Goal: Task Accomplishment & Management: Use online tool/utility

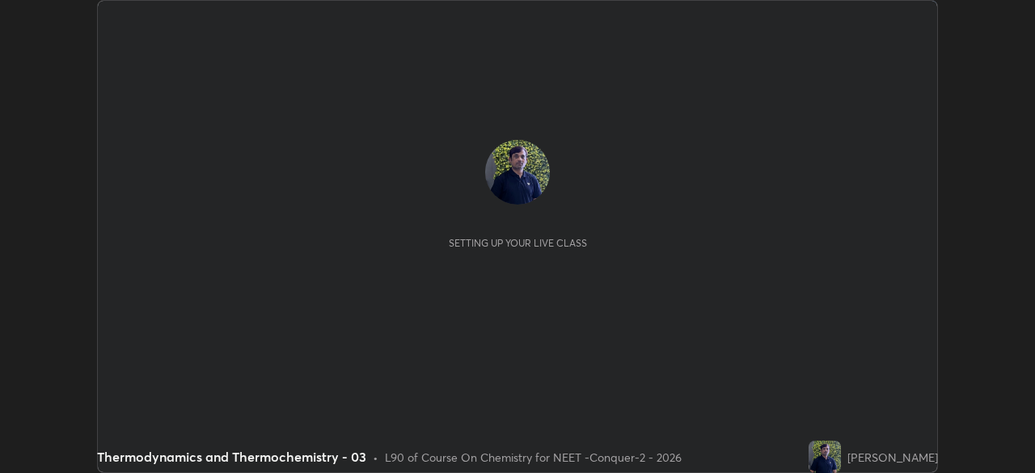
scroll to position [473, 1035]
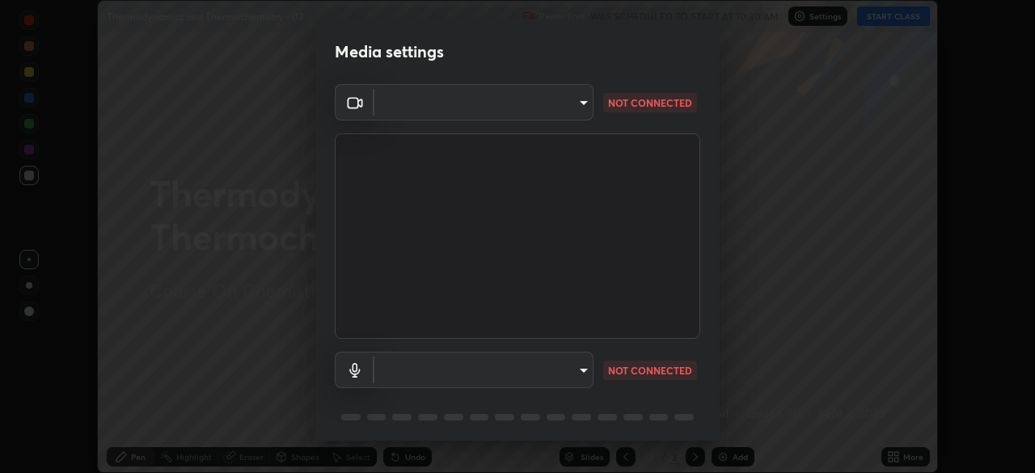
type input "ad23c5e1eec40c929e15baf649206283bee037f2ec2e6fc856d192bb2adaae55"
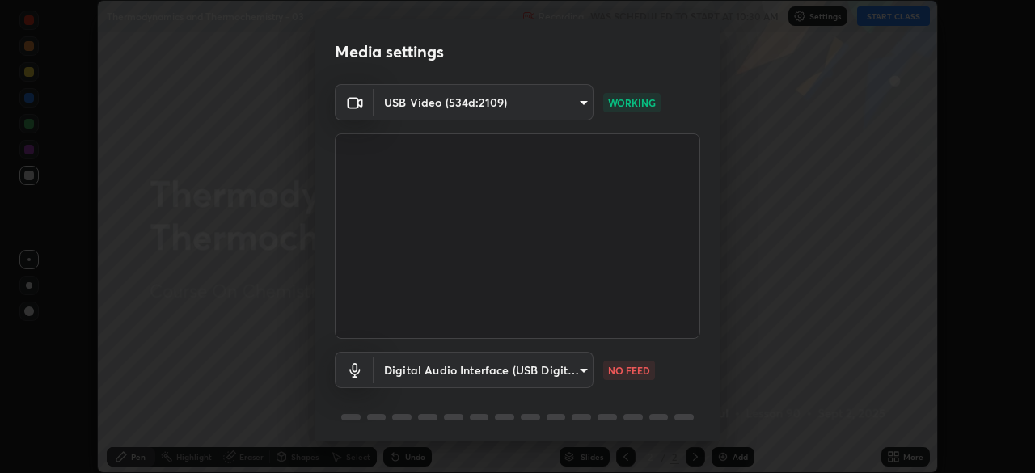
scroll to position [57, 0]
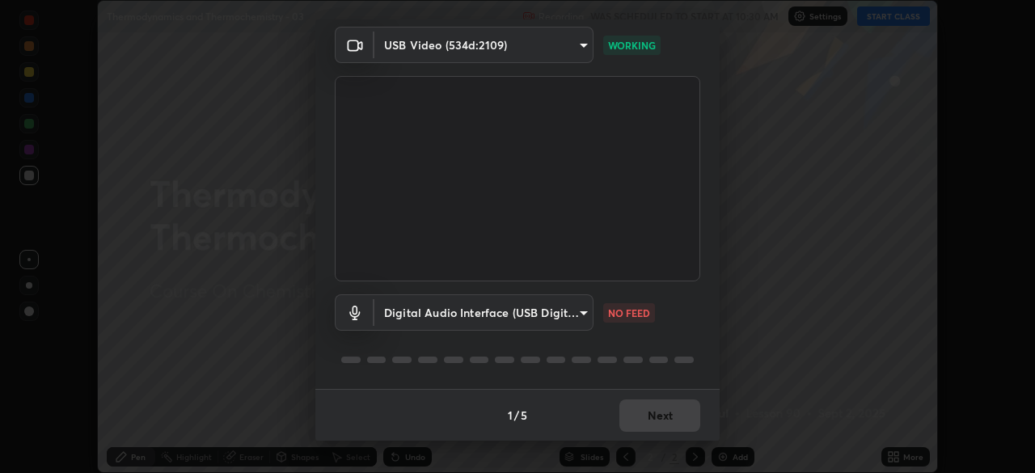
click at [561, 309] on body "Erase all Thermodynamics and Thermochemistry - 03 Recording WAS SCHEDULED TO ST…" at bounding box center [517, 236] width 1035 height 473
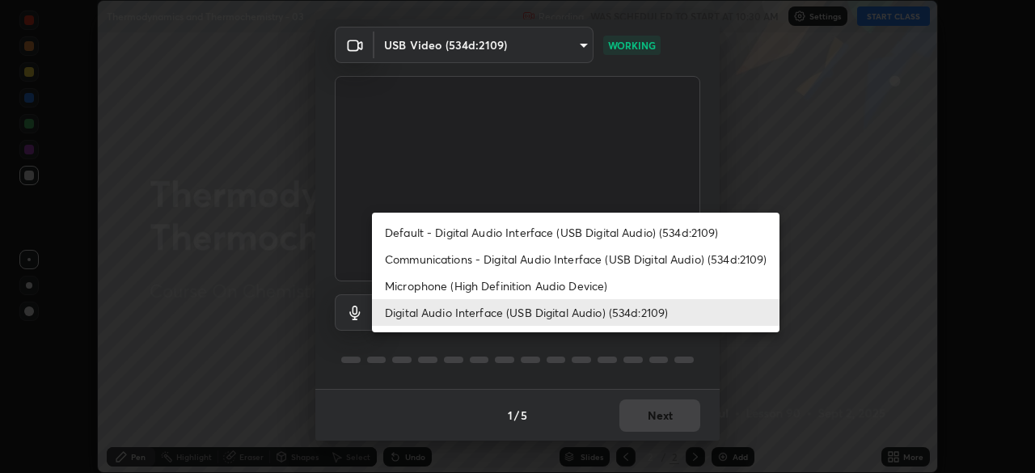
click at [495, 235] on li "Default - Digital Audio Interface (USB Digital Audio) (534d:2109)" at bounding box center [576, 232] width 408 height 27
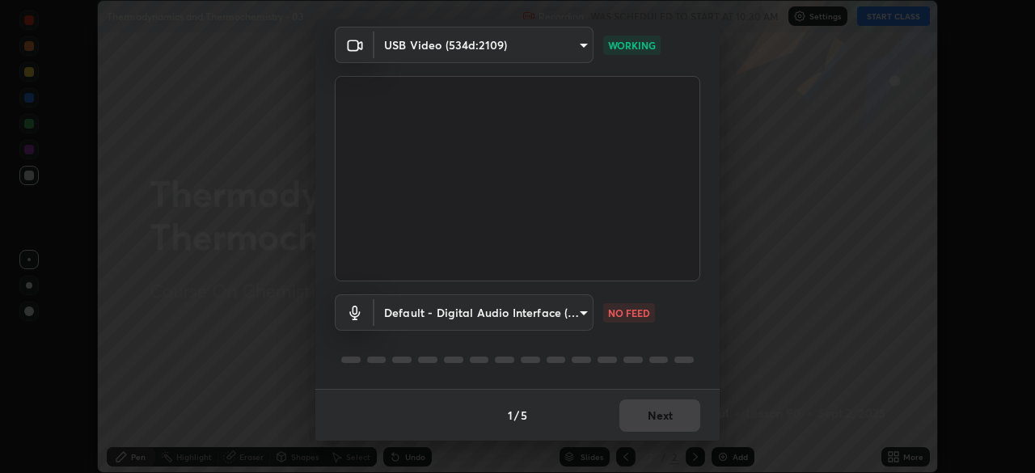
click at [484, 315] on body "Erase all Thermodynamics and Thermochemistry - 03 Recording WAS SCHEDULED TO ST…" at bounding box center [517, 236] width 1035 height 473
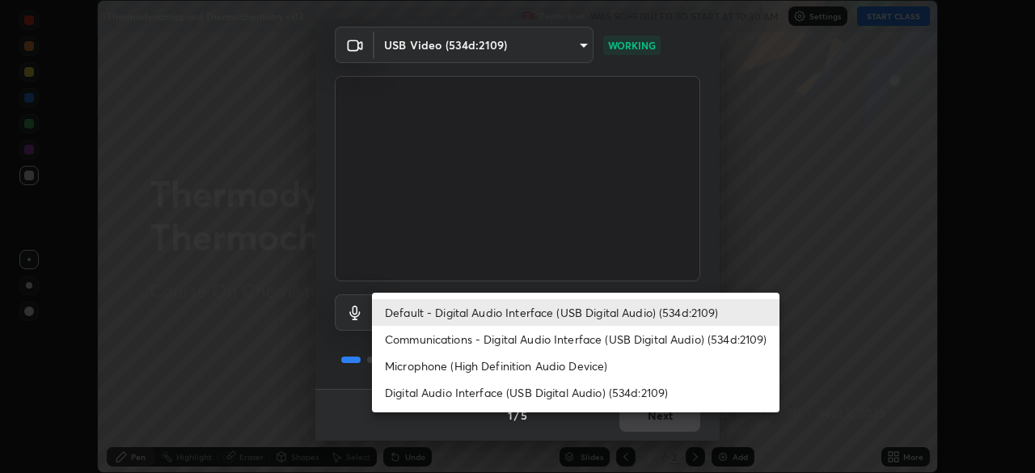
click at [502, 398] on li "Digital Audio Interface (USB Digital Audio) (534d:2109)" at bounding box center [576, 392] width 408 height 27
type input "bacd120e2728bcaa93de399d5b14713bfd4da43ca453c7f8d7901db11a0ced92"
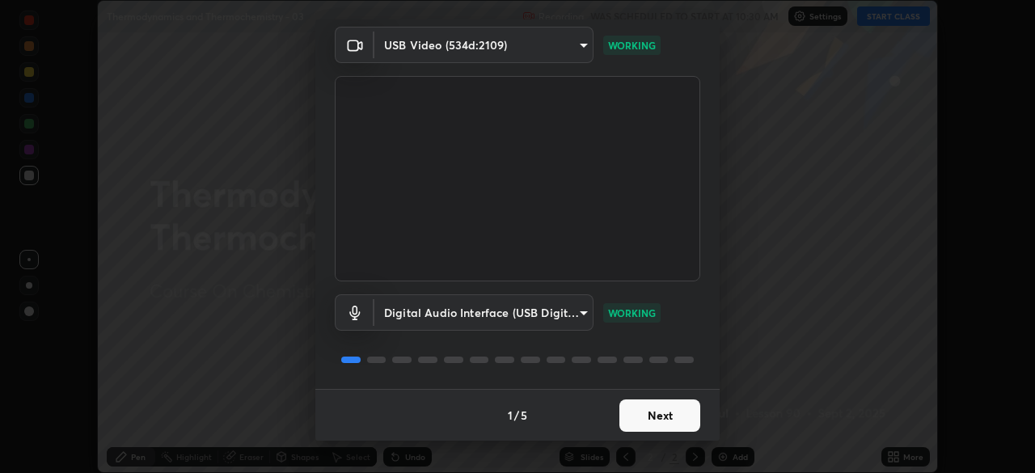
click at [658, 413] on button "Next" at bounding box center [660, 416] width 81 height 32
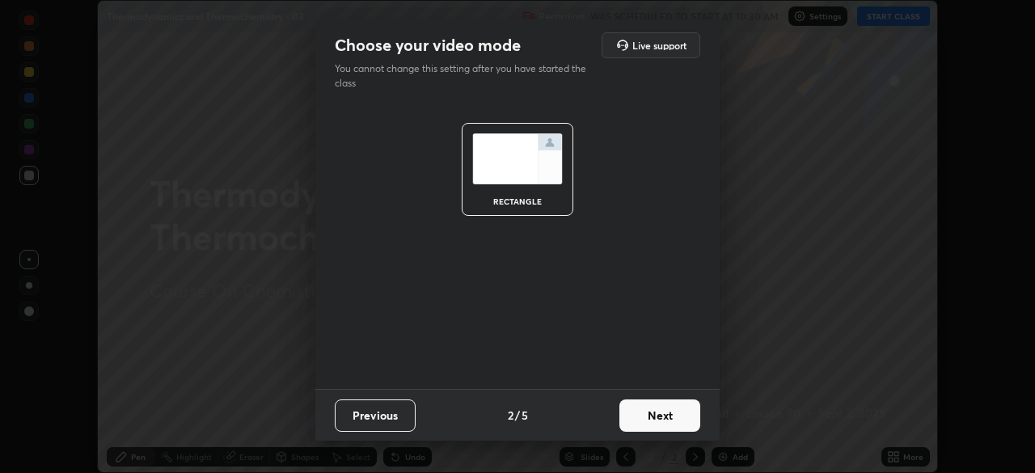
scroll to position [0, 0]
click at [674, 416] on button "Next" at bounding box center [660, 416] width 81 height 32
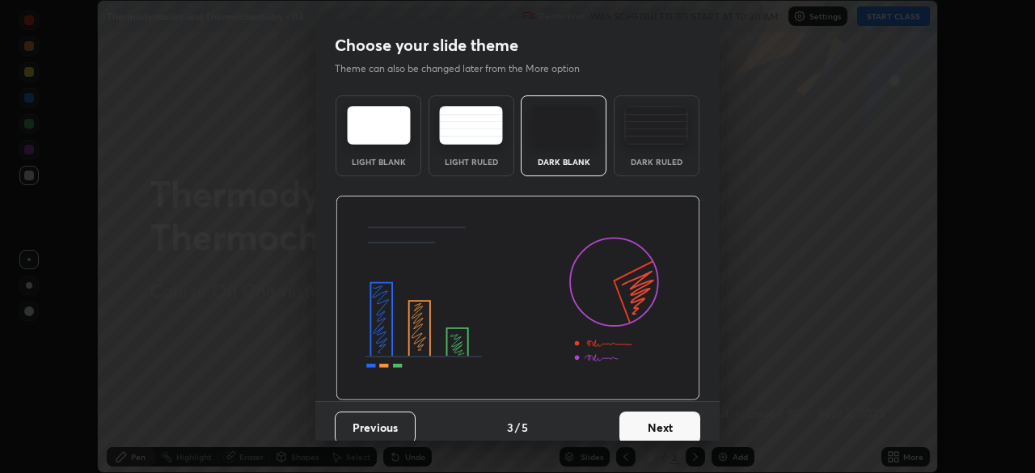
click at [684, 419] on button "Next" at bounding box center [660, 428] width 81 height 32
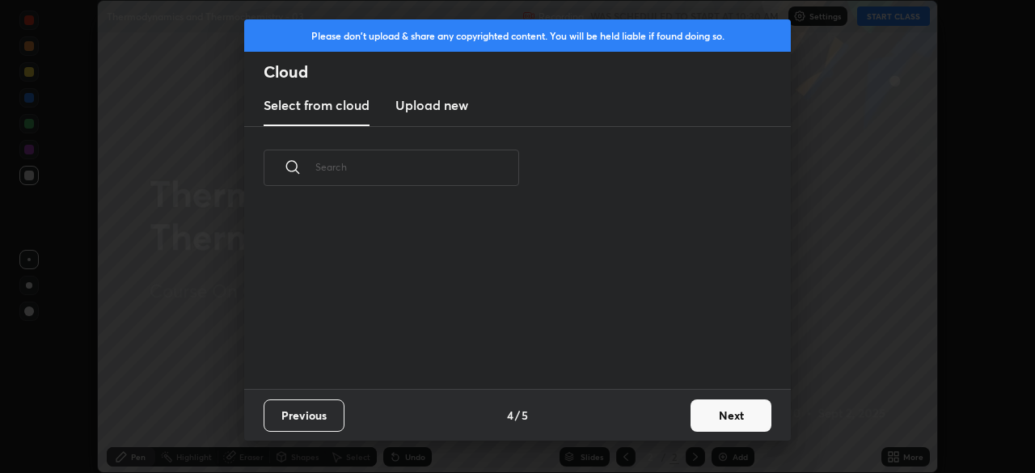
click at [694, 419] on button "Next" at bounding box center [731, 416] width 81 height 32
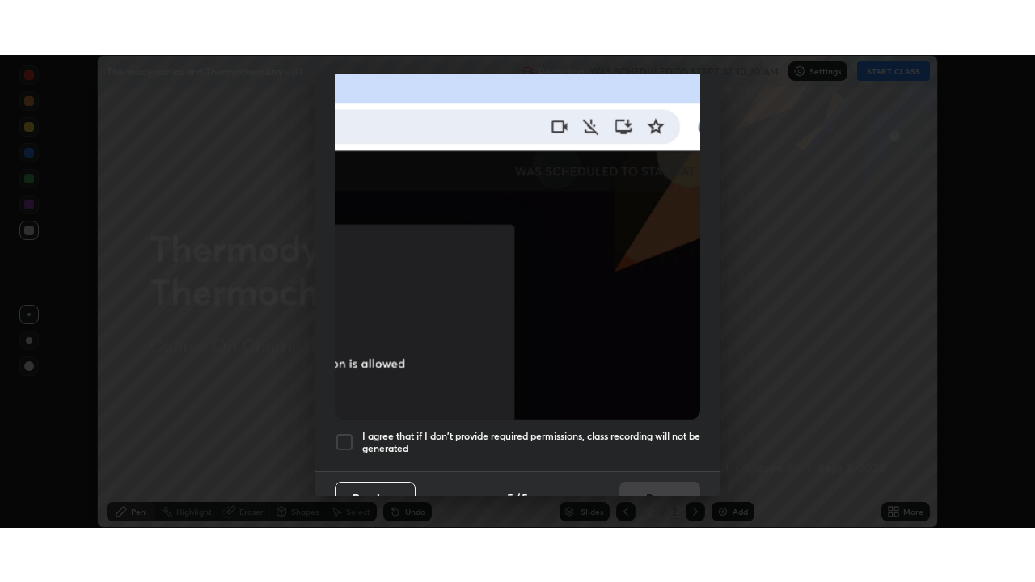
scroll to position [387, 0]
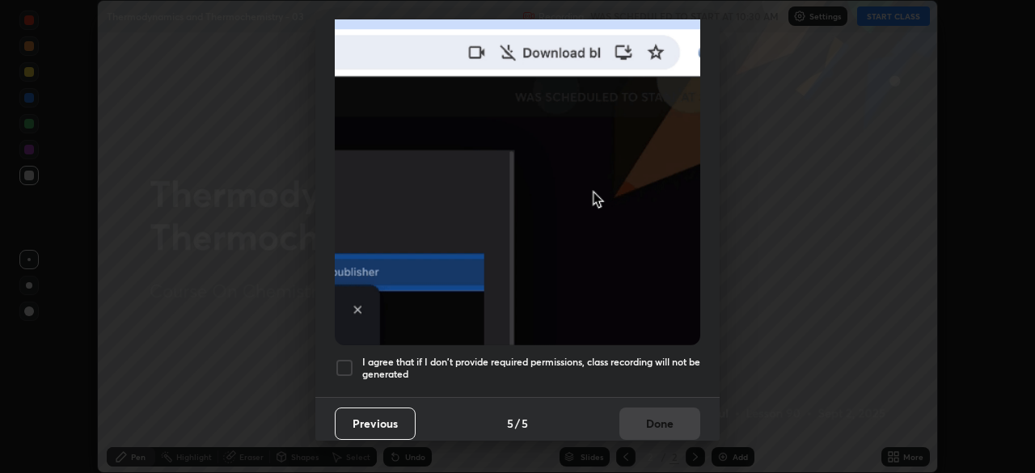
click at [349, 361] on div at bounding box center [344, 367] width 19 height 19
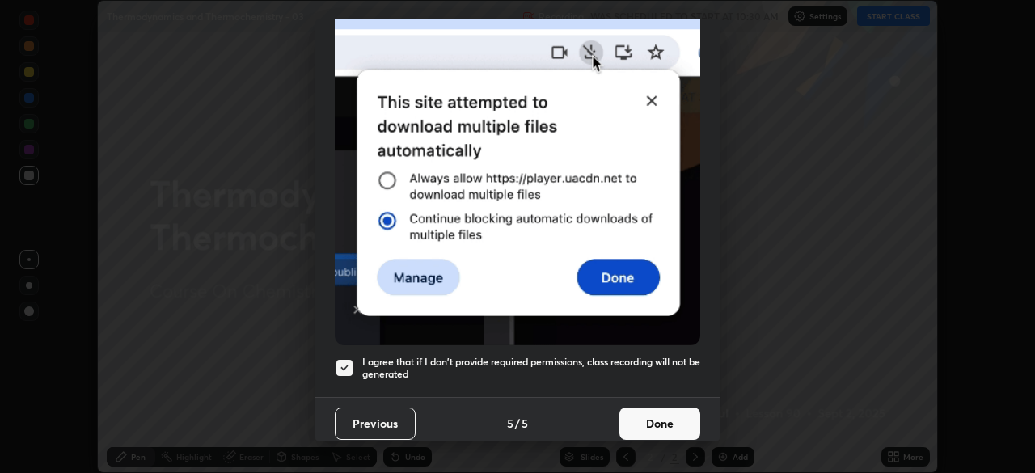
click at [636, 417] on button "Done" at bounding box center [660, 424] width 81 height 32
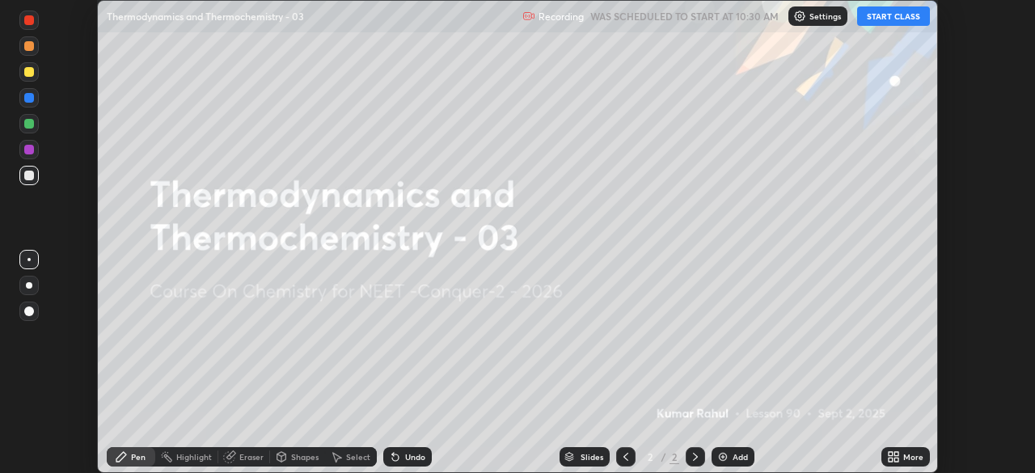
click at [895, 455] on icon at bounding box center [897, 454] width 4 height 4
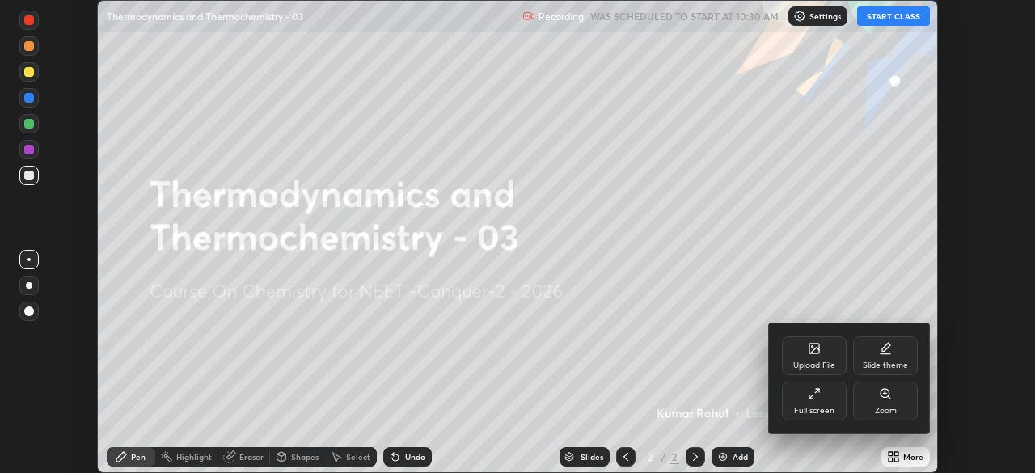
click at [802, 403] on div "Full screen" at bounding box center [814, 401] width 65 height 39
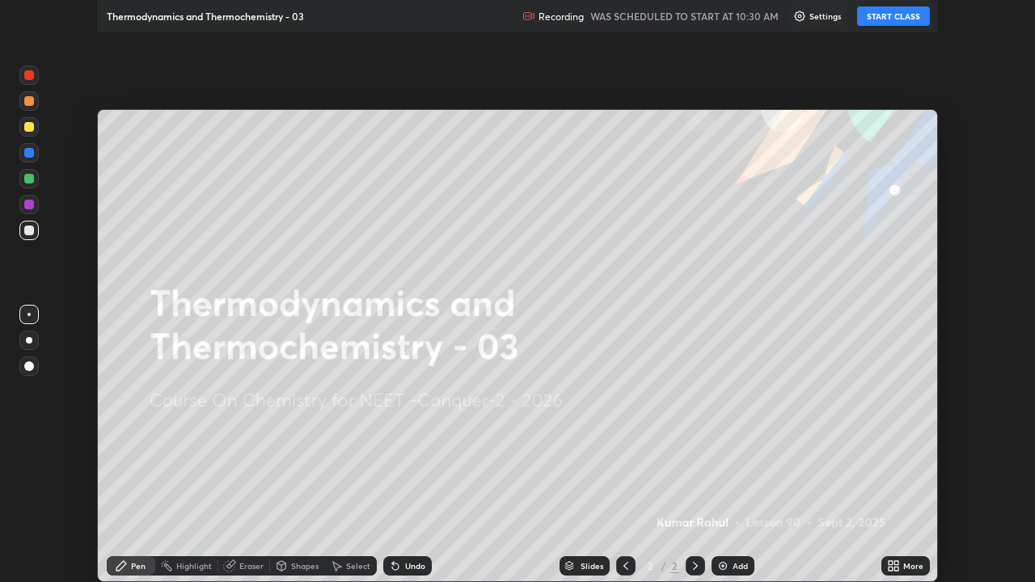
scroll to position [582, 1035]
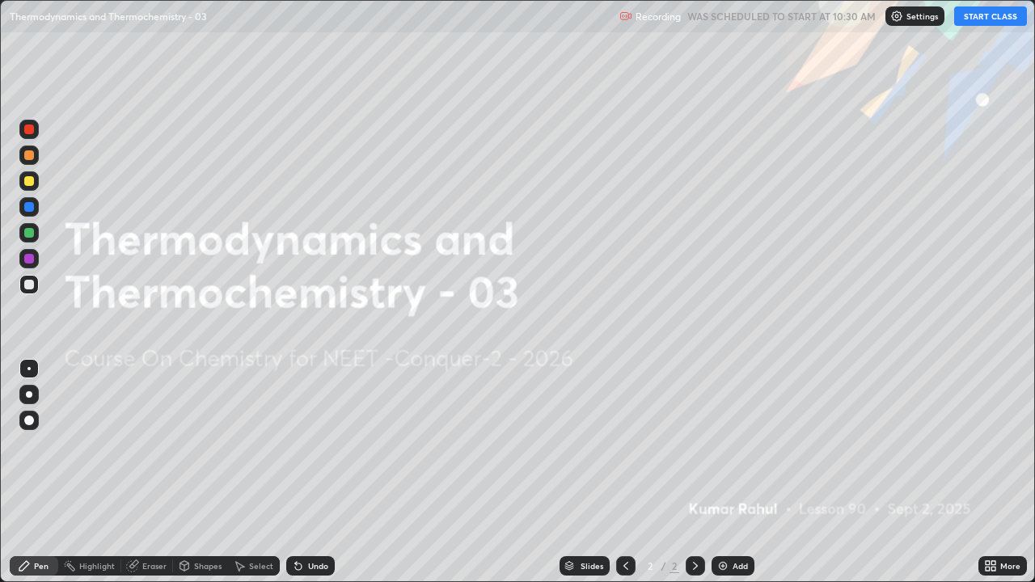
click at [739, 472] on div "Add" at bounding box center [740, 566] width 15 height 8
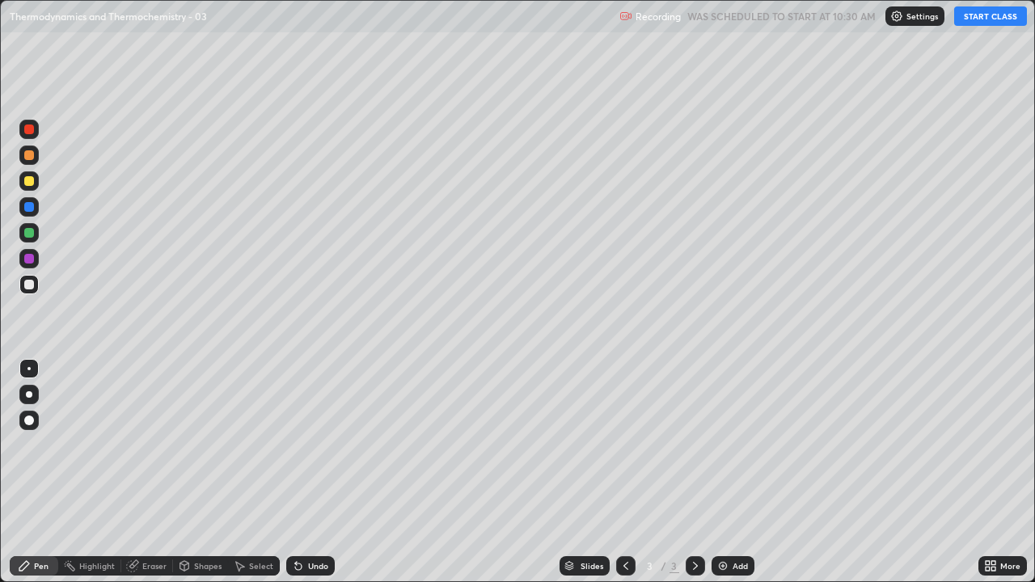
click at [30, 393] on div at bounding box center [29, 395] width 6 height 6
click at [984, 18] on button "START CLASS" at bounding box center [990, 15] width 73 height 19
click at [30, 285] on div at bounding box center [29, 285] width 10 height 10
click at [736, 472] on div "Add" at bounding box center [733, 566] width 43 height 19
click at [624, 472] on icon at bounding box center [626, 566] width 5 height 8
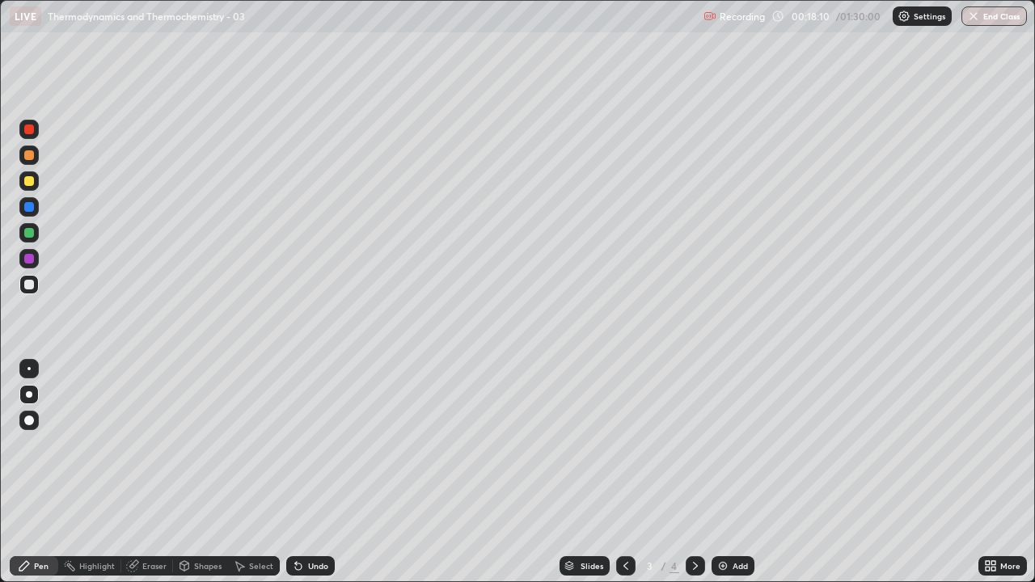
click at [692, 472] on icon at bounding box center [695, 566] width 13 height 13
click at [696, 472] on icon at bounding box center [695, 566] width 13 height 13
click at [738, 472] on div "Add" at bounding box center [740, 566] width 15 height 8
click at [696, 472] on icon at bounding box center [695, 566] width 13 height 13
click at [736, 472] on div "Add" at bounding box center [740, 566] width 15 height 8
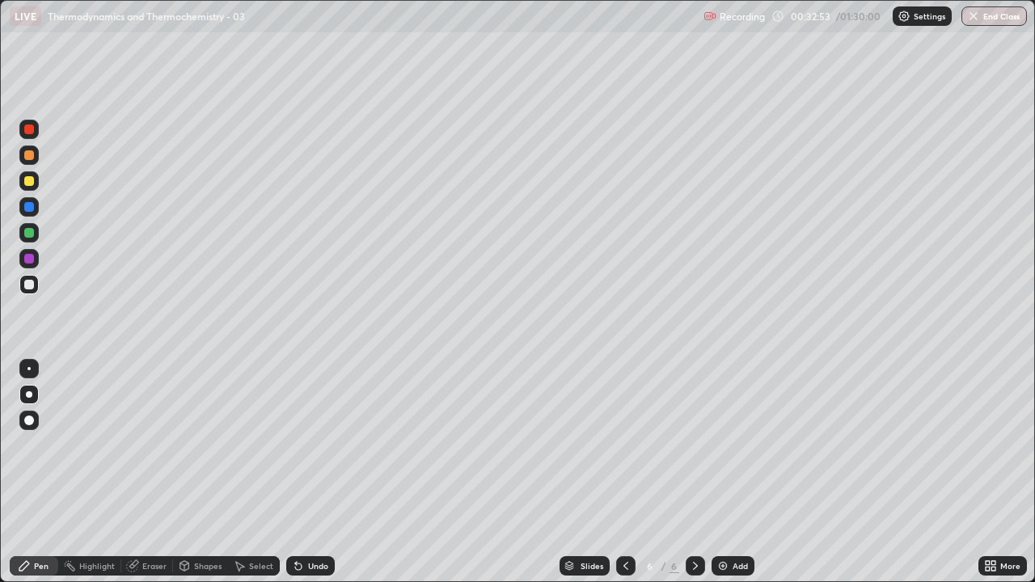
click at [695, 472] on icon at bounding box center [695, 566] width 13 height 13
click at [738, 472] on div "Add" at bounding box center [740, 566] width 15 height 8
click at [621, 472] on icon at bounding box center [626, 566] width 13 height 13
click at [695, 472] on icon at bounding box center [695, 566] width 13 height 13
click at [624, 472] on icon at bounding box center [626, 566] width 13 height 13
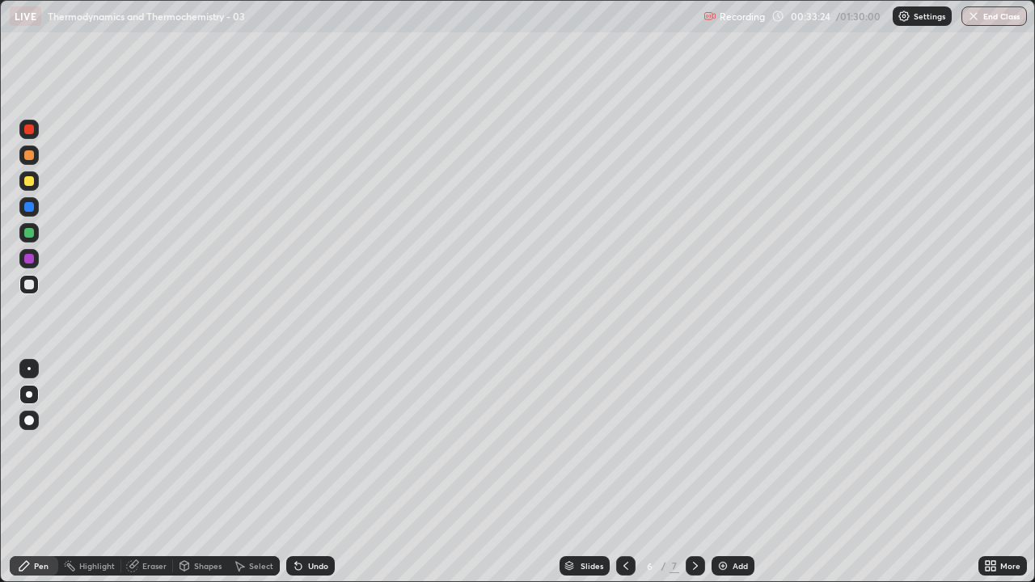
click at [617, 472] on div at bounding box center [625, 566] width 19 height 19
click at [692, 472] on icon at bounding box center [695, 566] width 13 height 13
click at [144, 472] on div "Eraser" at bounding box center [147, 566] width 52 height 19
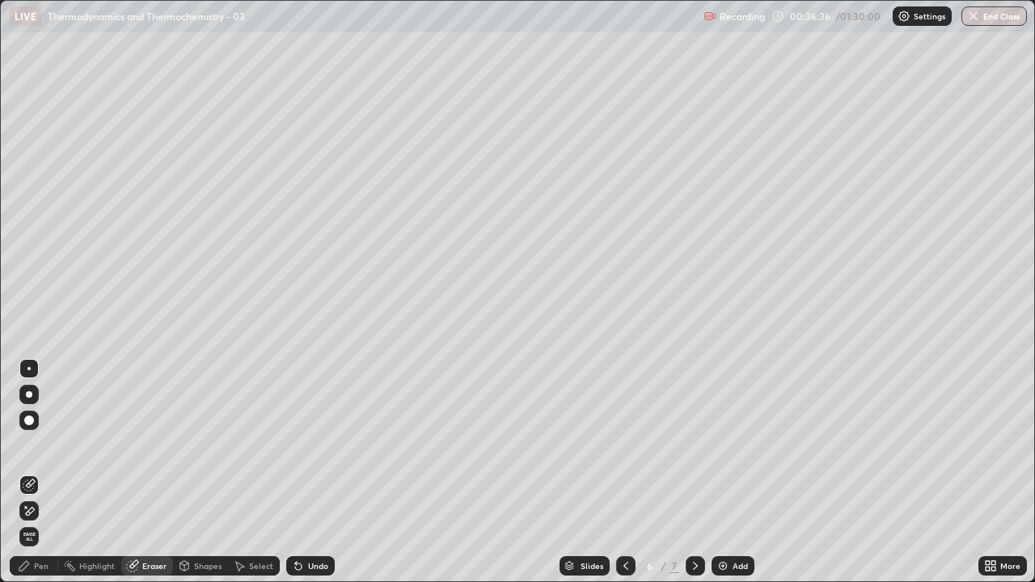
click at [694, 472] on icon at bounding box center [695, 566] width 13 height 13
click at [41, 472] on div "Pen" at bounding box center [41, 566] width 15 height 8
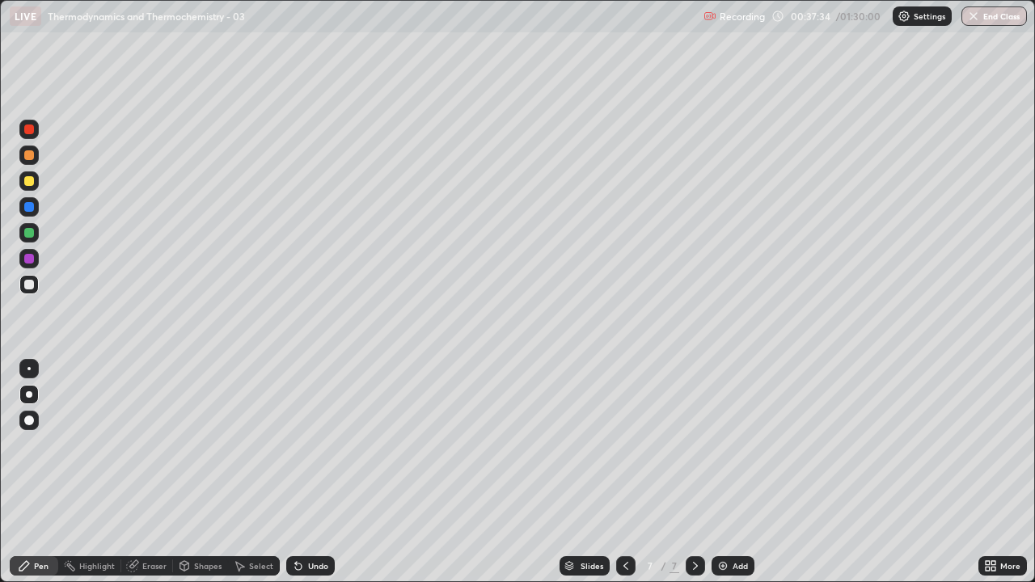
click at [693, 472] on icon at bounding box center [695, 566] width 13 height 13
click at [739, 472] on div "Add" at bounding box center [740, 566] width 15 height 8
click at [163, 472] on div "Eraser" at bounding box center [154, 566] width 24 height 8
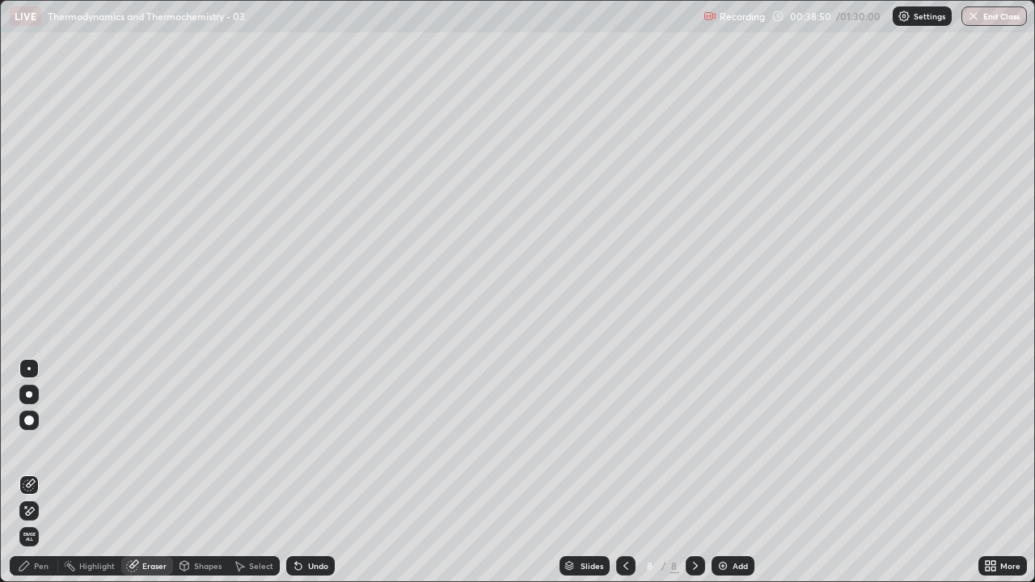
click at [625, 472] on icon at bounding box center [626, 566] width 13 height 13
click at [692, 472] on icon at bounding box center [695, 566] width 13 height 13
click at [42, 472] on div "Pen" at bounding box center [34, 566] width 49 height 19
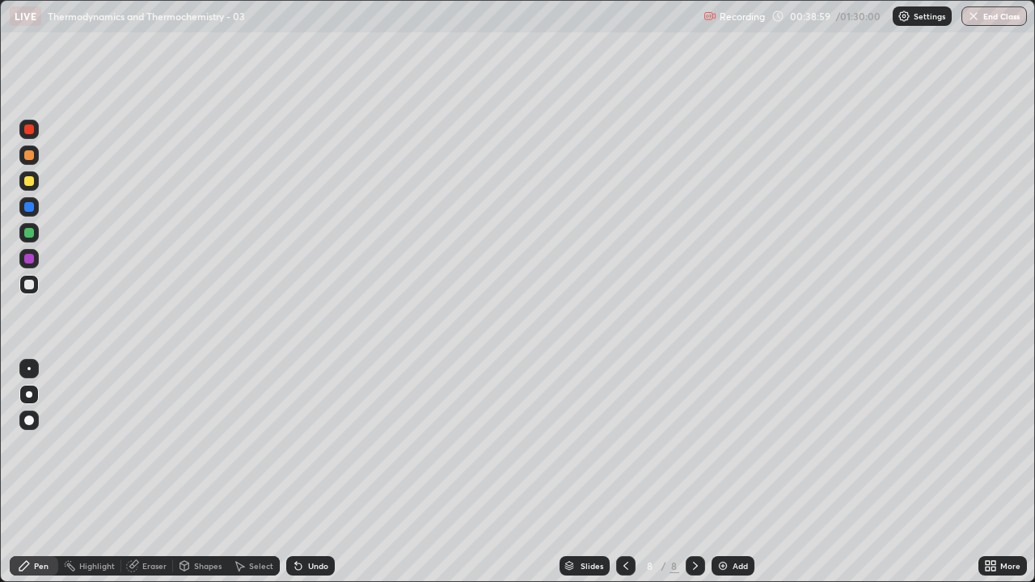
click at [44, 472] on div "Pen" at bounding box center [41, 566] width 15 height 8
click at [692, 472] on icon at bounding box center [695, 566] width 13 height 13
click at [736, 472] on div "Add" at bounding box center [740, 566] width 15 height 8
click at [624, 472] on icon at bounding box center [626, 566] width 13 height 13
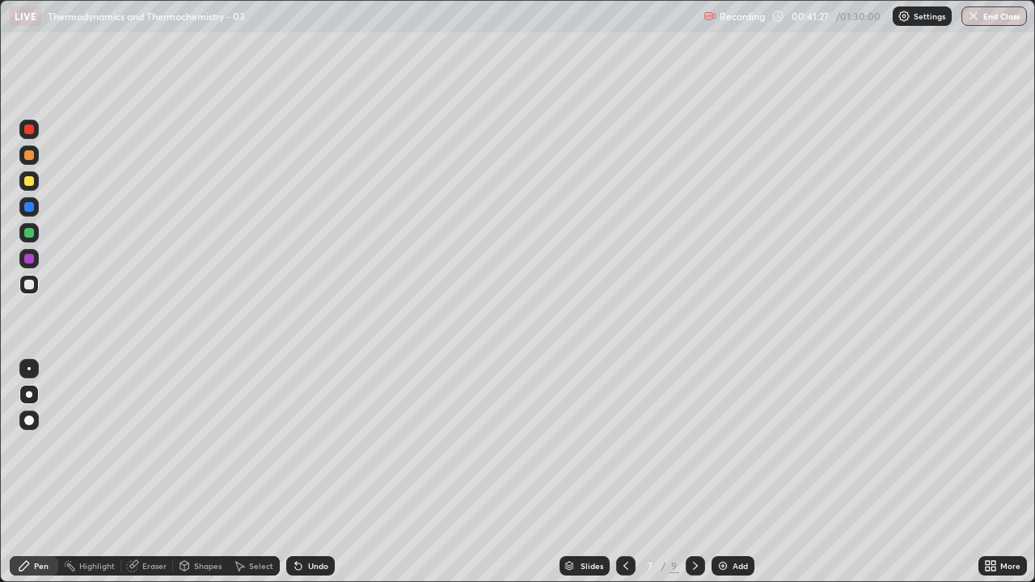
click at [689, 472] on icon at bounding box center [695, 566] width 13 height 13
click at [692, 472] on icon at bounding box center [695, 566] width 13 height 13
click at [694, 472] on icon at bounding box center [695, 566] width 5 height 8
click at [736, 472] on div "Add" at bounding box center [740, 566] width 15 height 8
click at [158, 472] on div "Eraser" at bounding box center [154, 566] width 24 height 8
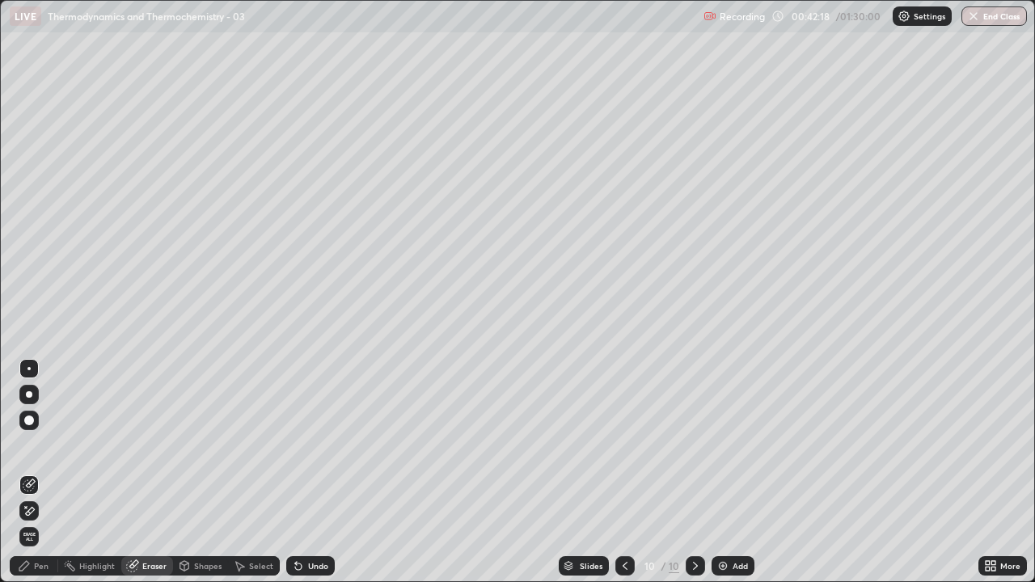
click at [40, 472] on div "Pen" at bounding box center [41, 566] width 15 height 8
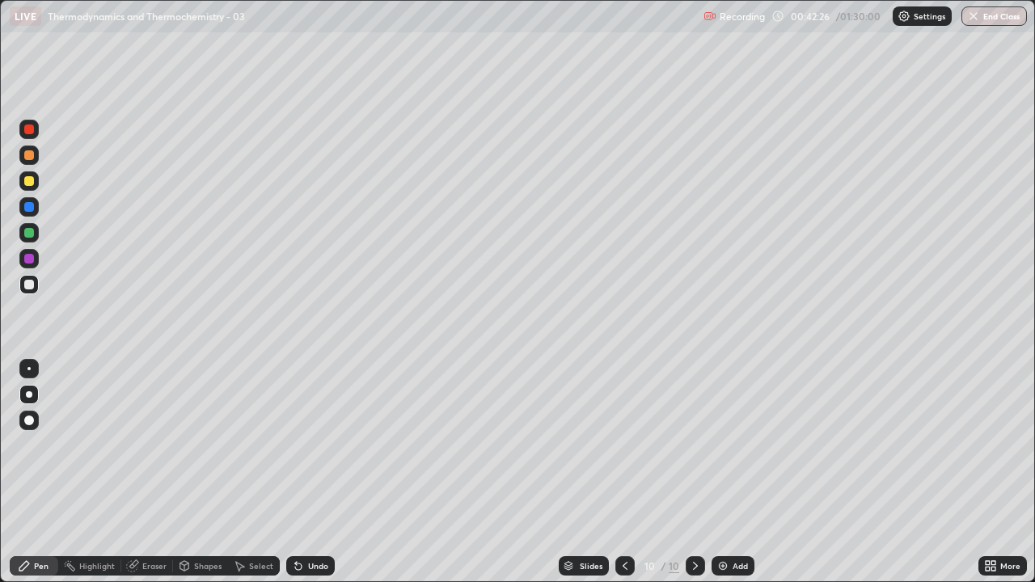
click at [627, 472] on div at bounding box center [625, 566] width 19 height 19
click at [696, 472] on div at bounding box center [695, 566] width 19 height 19
click at [697, 472] on icon at bounding box center [695, 566] width 13 height 13
click at [743, 472] on div "Add" at bounding box center [740, 566] width 15 height 8
click at [621, 472] on icon at bounding box center [626, 566] width 13 height 13
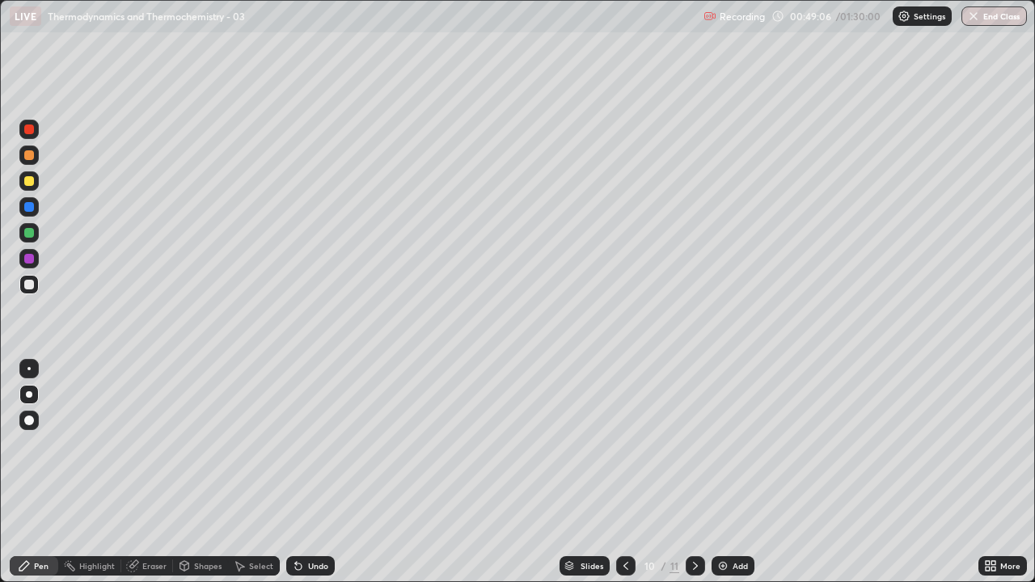
click at [622, 472] on icon at bounding box center [626, 566] width 13 height 13
click at [624, 472] on icon at bounding box center [626, 566] width 13 height 13
click at [631, 472] on div at bounding box center [625, 566] width 19 height 19
click at [644, 472] on div "6" at bounding box center [650, 566] width 16 height 10
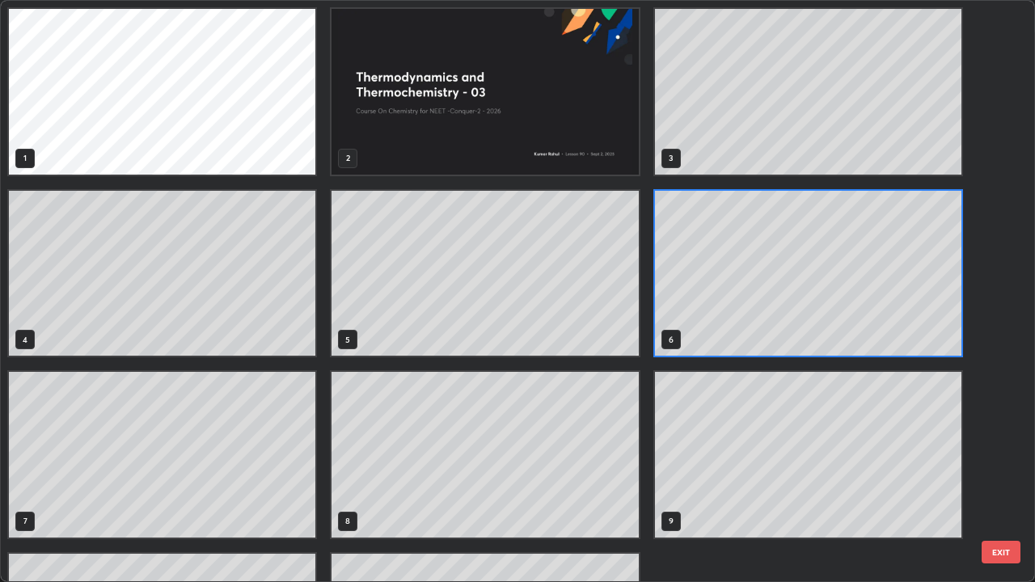
scroll to position [576, 1026]
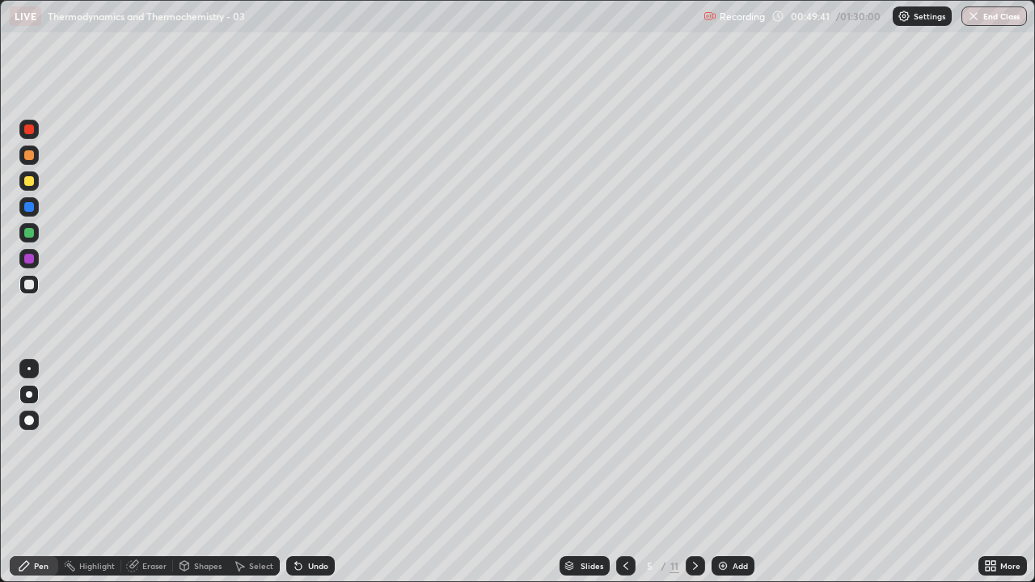
click at [700, 472] on icon at bounding box center [695, 566] width 13 height 13
click at [701, 472] on div at bounding box center [695, 566] width 19 height 19
click at [690, 472] on icon at bounding box center [695, 566] width 13 height 13
click at [694, 472] on icon at bounding box center [695, 566] width 13 height 13
click at [616, 472] on div at bounding box center [625, 566] width 19 height 19
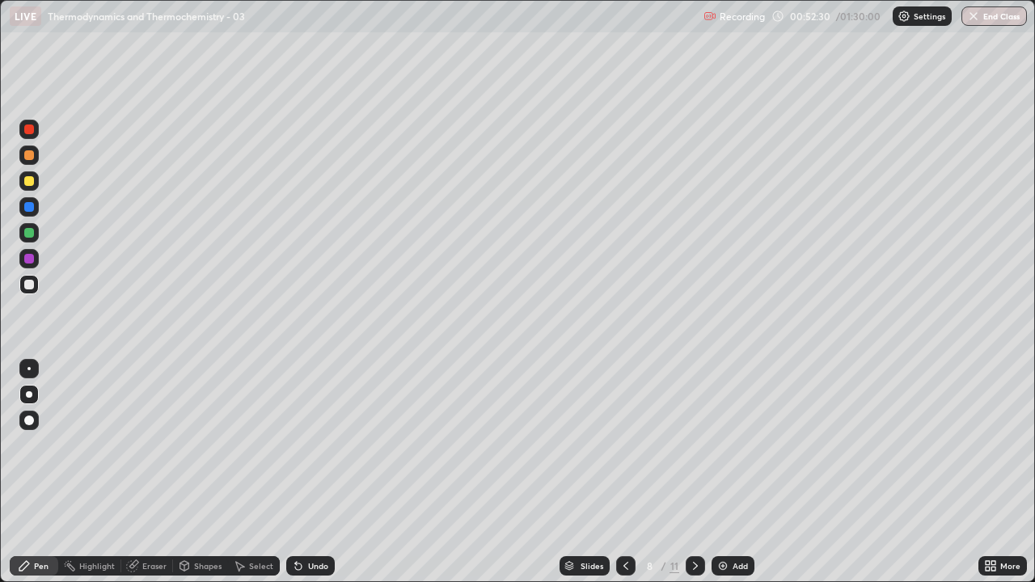
click at [687, 472] on div at bounding box center [695, 566] width 19 height 19
click at [620, 472] on icon at bounding box center [626, 566] width 13 height 13
click at [694, 472] on icon at bounding box center [695, 566] width 13 height 13
click at [700, 472] on icon at bounding box center [695, 566] width 13 height 13
click at [694, 472] on icon at bounding box center [695, 566] width 13 height 13
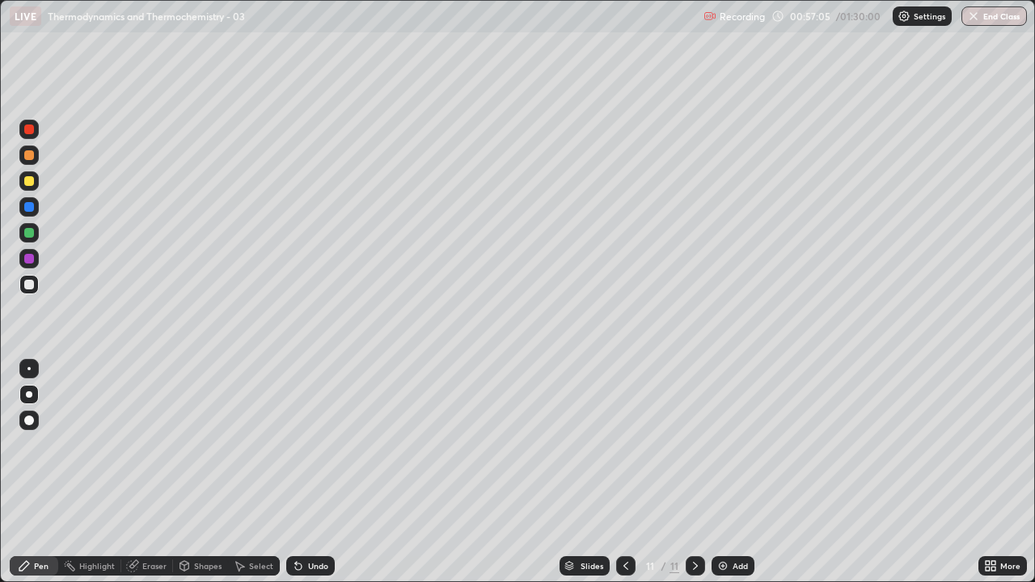
click at [696, 472] on icon at bounding box center [695, 566] width 13 height 13
click at [692, 472] on icon at bounding box center [695, 566] width 13 height 13
click at [733, 472] on div "Add" at bounding box center [740, 566] width 15 height 8
click at [695, 472] on icon at bounding box center [695, 566] width 13 height 13
click at [730, 472] on div "Add" at bounding box center [733, 566] width 43 height 19
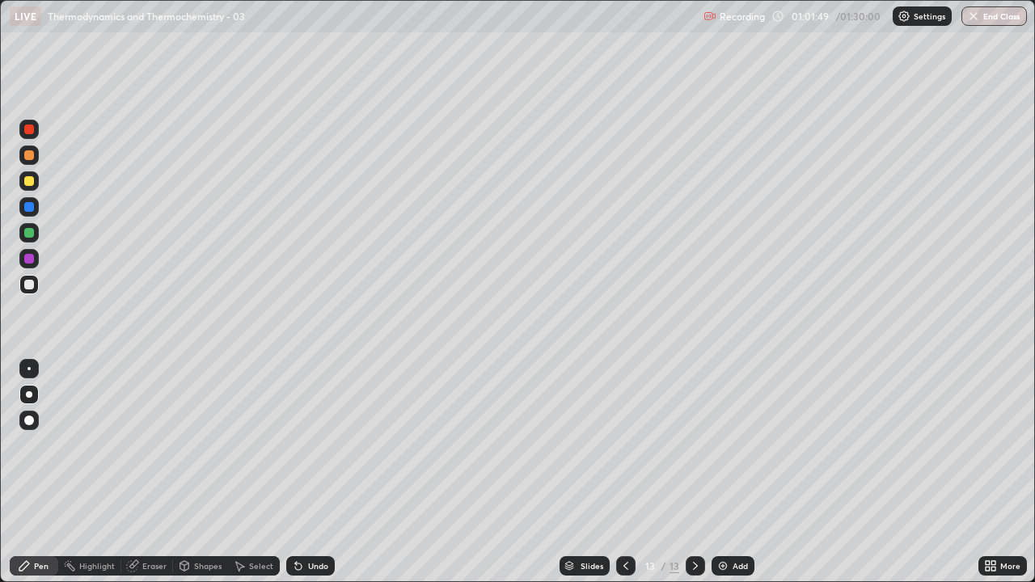
click at [159, 472] on div "Eraser" at bounding box center [154, 566] width 24 height 8
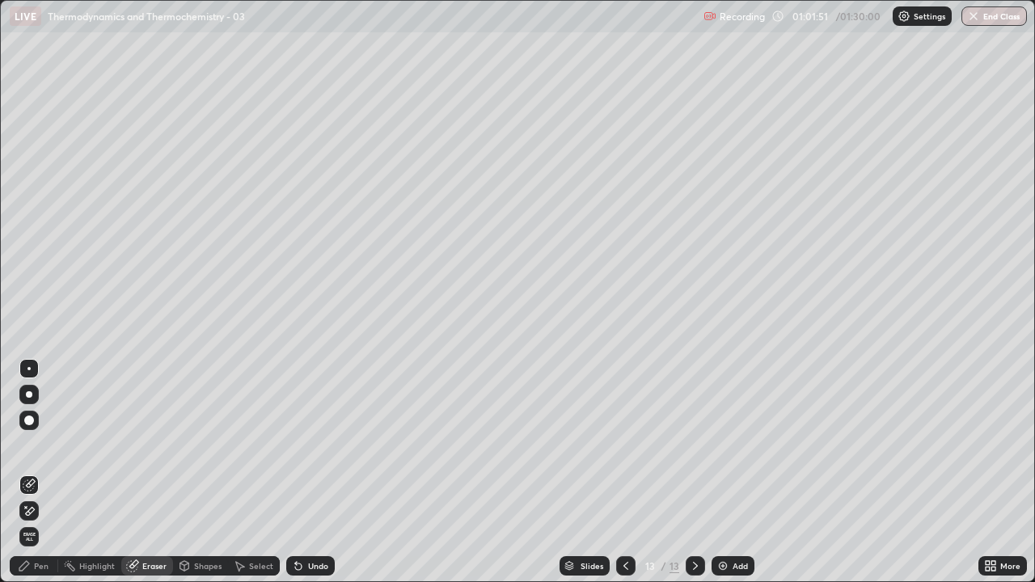
click at [39, 472] on div "Pen" at bounding box center [34, 566] width 49 height 19
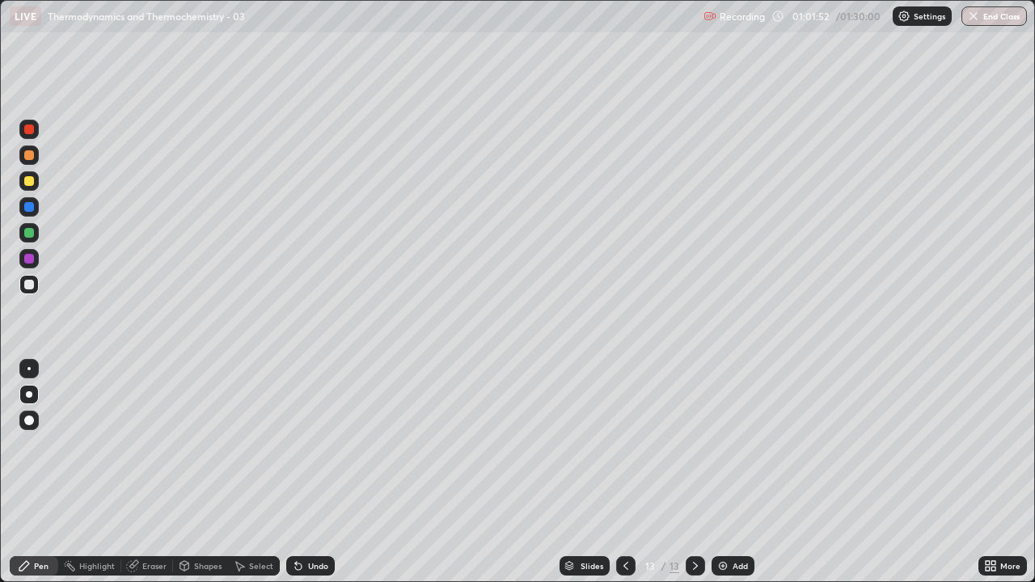
click at [626, 472] on icon at bounding box center [626, 566] width 13 height 13
click at [698, 472] on icon at bounding box center [695, 566] width 13 height 13
click at [626, 472] on icon at bounding box center [626, 566] width 13 height 13
click at [697, 472] on icon at bounding box center [695, 566] width 13 height 13
click at [153, 472] on div "Eraser" at bounding box center [154, 566] width 24 height 8
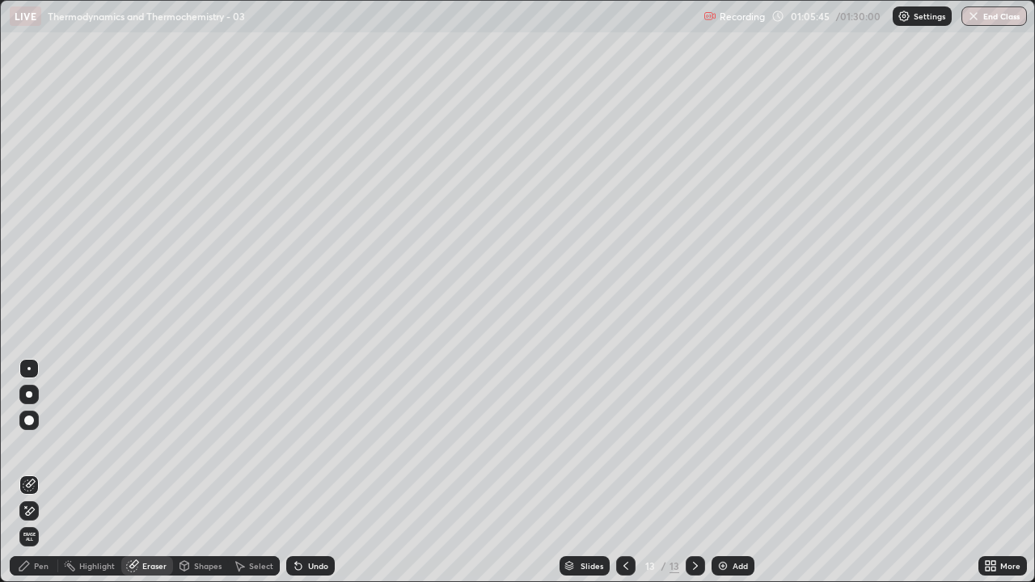
click at [41, 472] on div "Pen" at bounding box center [41, 566] width 15 height 8
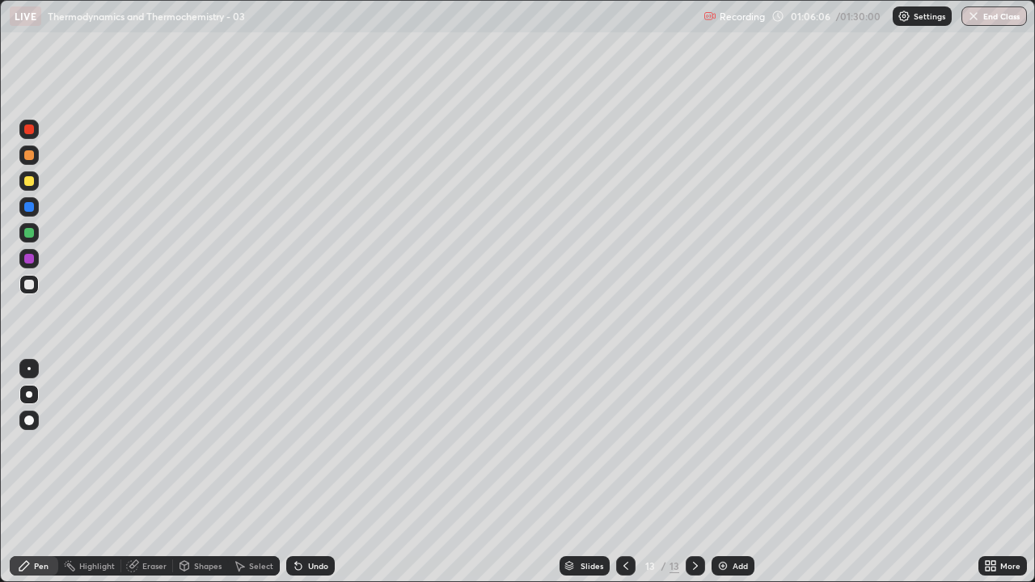
click at [694, 472] on icon at bounding box center [695, 566] width 13 height 13
click at [739, 472] on div "Add" at bounding box center [733, 566] width 43 height 19
click at [151, 472] on div "Eraser" at bounding box center [147, 566] width 52 height 19
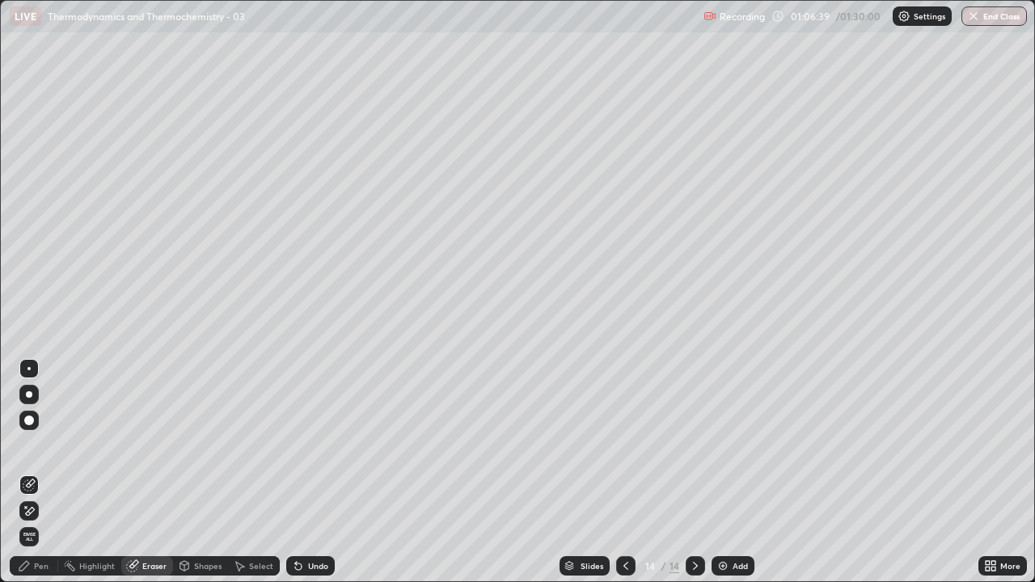
click at [45, 472] on div "Pen" at bounding box center [41, 566] width 15 height 8
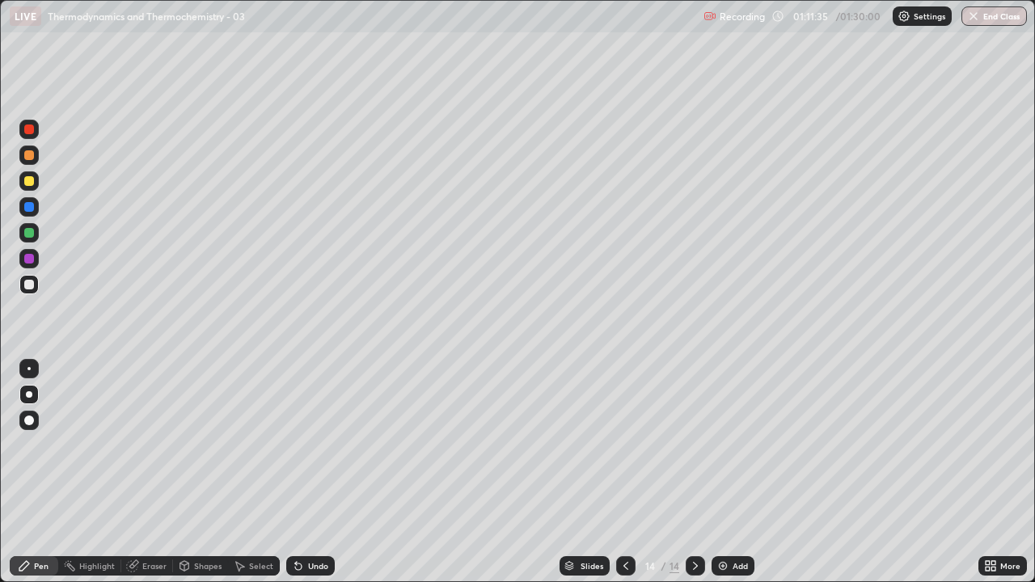
click at [695, 472] on icon at bounding box center [695, 566] width 13 height 13
click at [733, 472] on div "Add" at bounding box center [740, 566] width 15 height 8
click at [150, 472] on div "Eraser" at bounding box center [154, 566] width 24 height 8
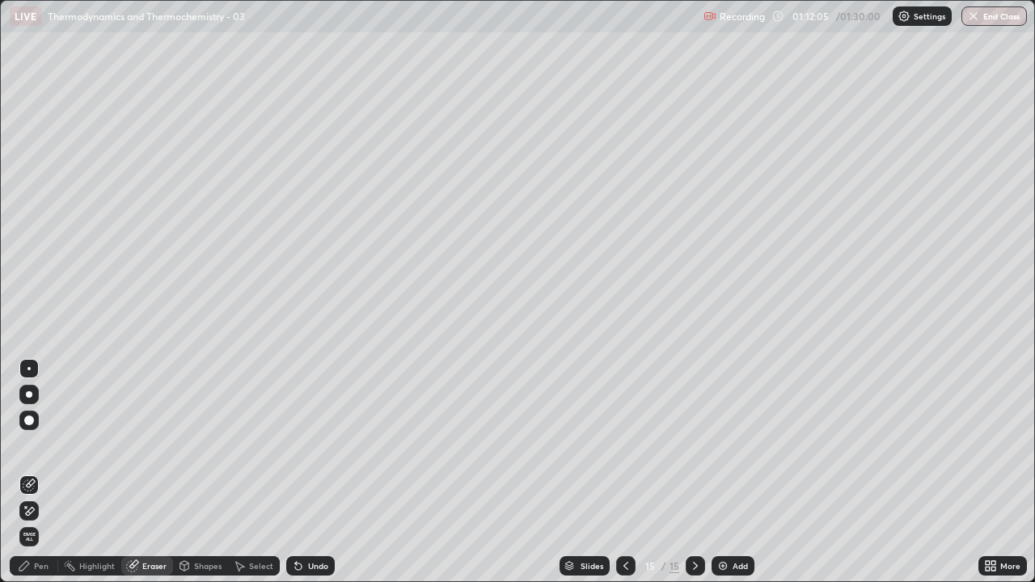
click at [42, 472] on div "Pen" at bounding box center [34, 566] width 49 height 32
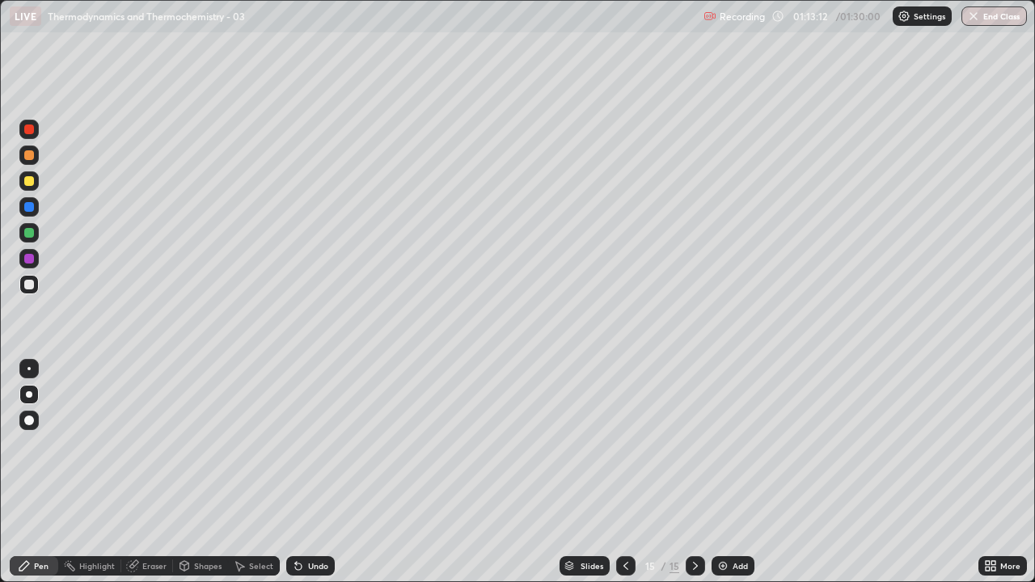
click at [624, 472] on icon at bounding box center [626, 566] width 13 height 13
click at [694, 472] on icon at bounding box center [695, 566] width 13 height 13
click at [691, 472] on icon at bounding box center [695, 566] width 13 height 13
click at [728, 472] on img at bounding box center [723, 566] width 13 height 13
click at [156, 472] on div "Eraser" at bounding box center [154, 566] width 24 height 8
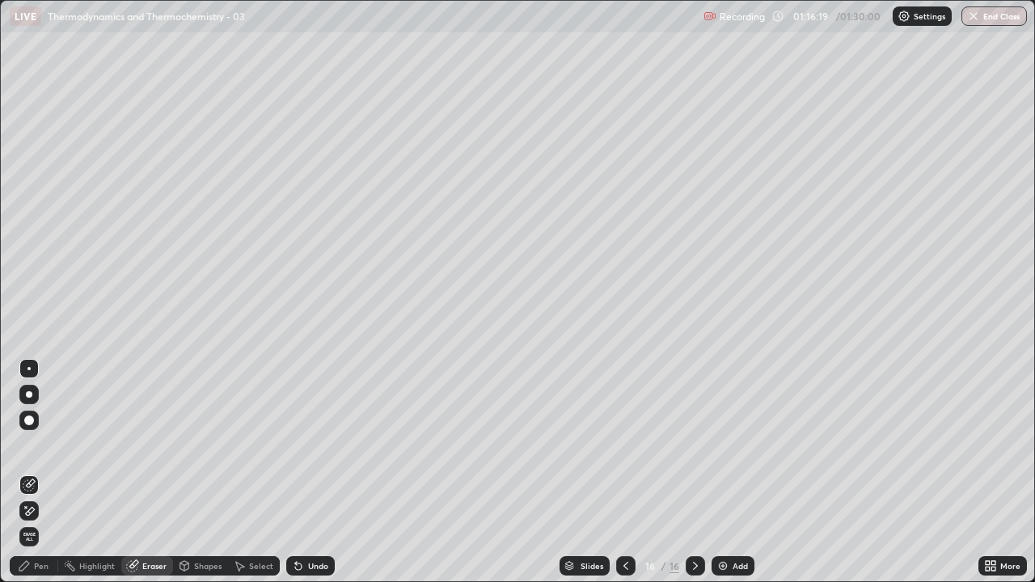
click at [37, 472] on div "Pen" at bounding box center [41, 566] width 15 height 8
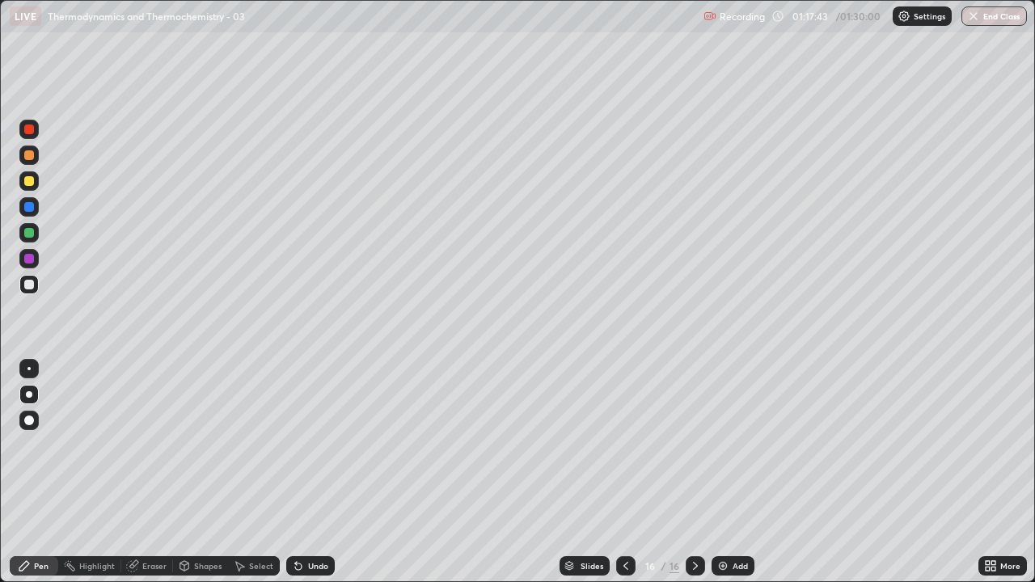
click at [693, 472] on icon at bounding box center [695, 566] width 13 height 13
click at [738, 472] on div "Add" at bounding box center [740, 566] width 15 height 8
click at [625, 472] on icon at bounding box center [626, 566] width 5 height 8
click at [696, 472] on div at bounding box center [695, 566] width 19 height 19
click at [696, 472] on icon at bounding box center [695, 566] width 13 height 13
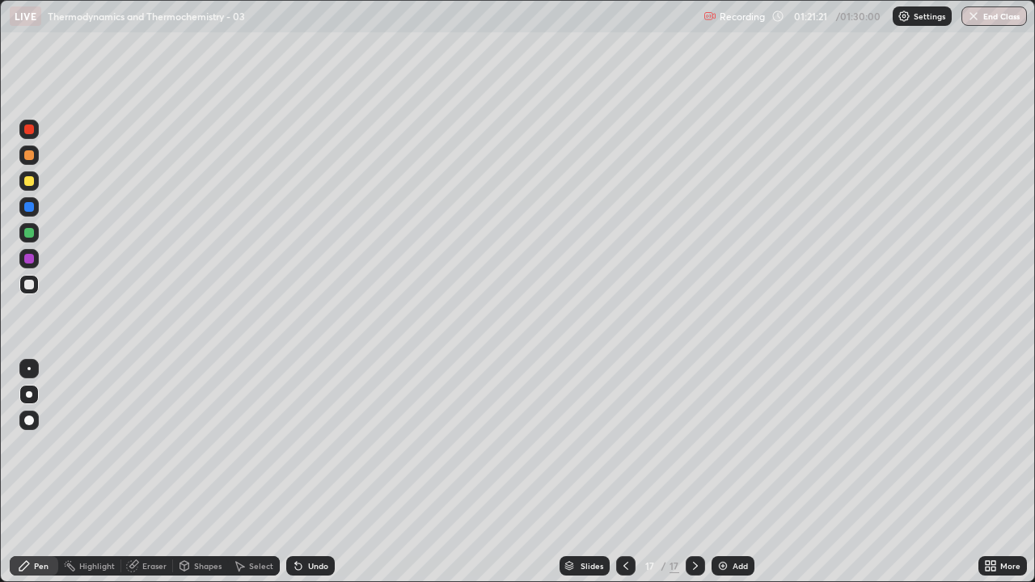
click at [621, 472] on icon at bounding box center [626, 566] width 13 height 13
click at [153, 472] on div "Eraser" at bounding box center [154, 566] width 24 height 8
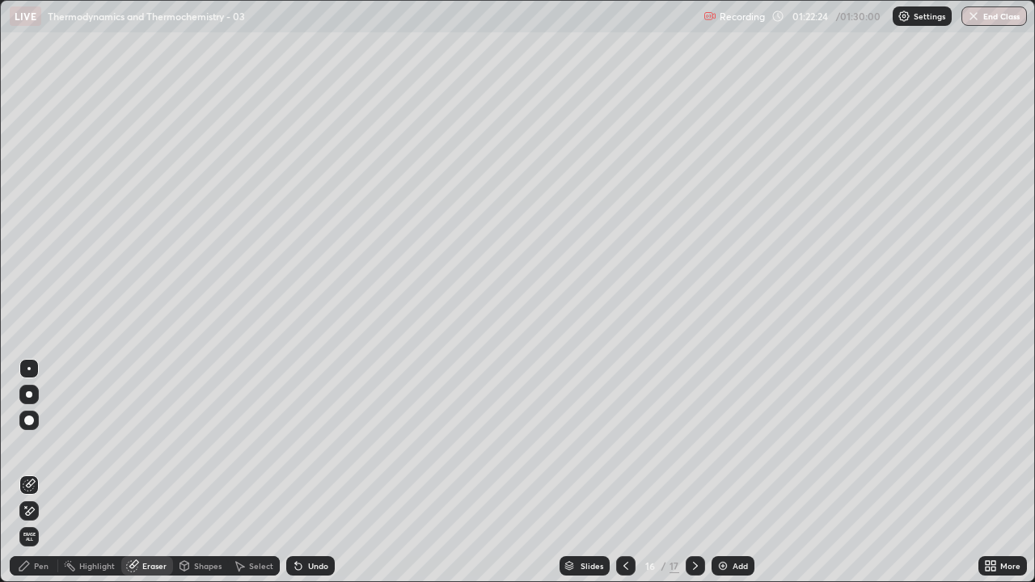
click at [692, 472] on icon at bounding box center [695, 566] width 13 height 13
click at [695, 472] on icon at bounding box center [695, 566] width 13 height 13
click at [690, 472] on icon at bounding box center [695, 566] width 13 height 13
click at [733, 472] on div "Add" at bounding box center [740, 566] width 15 height 8
click at [40, 472] on div "Pen" at bounding box center [41, 566] width 15 height 8
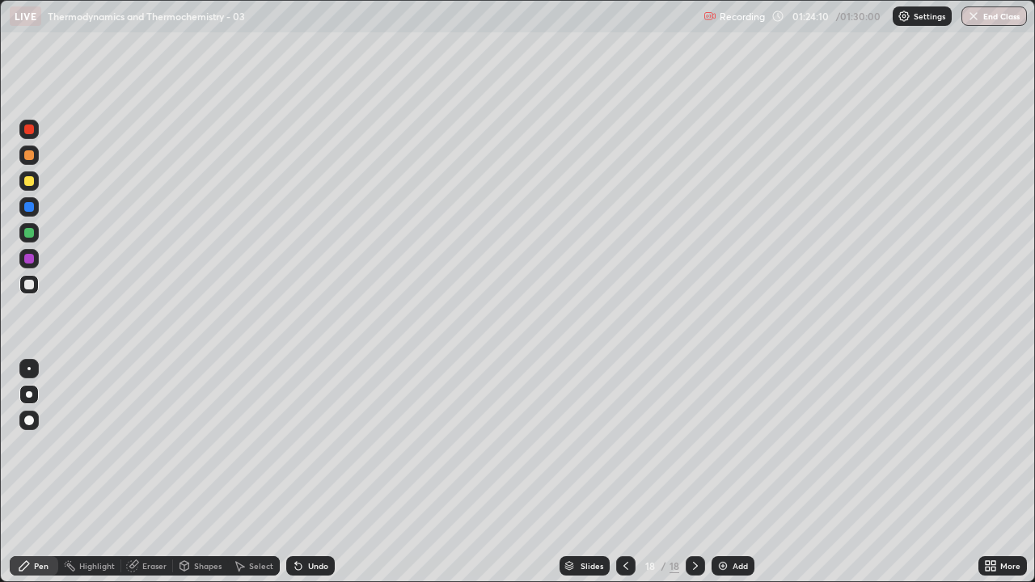
click at [694, 472] on icon at bounding box center [695, 566] width 13 height 13
click at [730, 472] on div "Add" at bounding box center [733, 566] width 43 height 19
click at [624, 472] on icon at bounding box center [626, 566] width 13 height 13
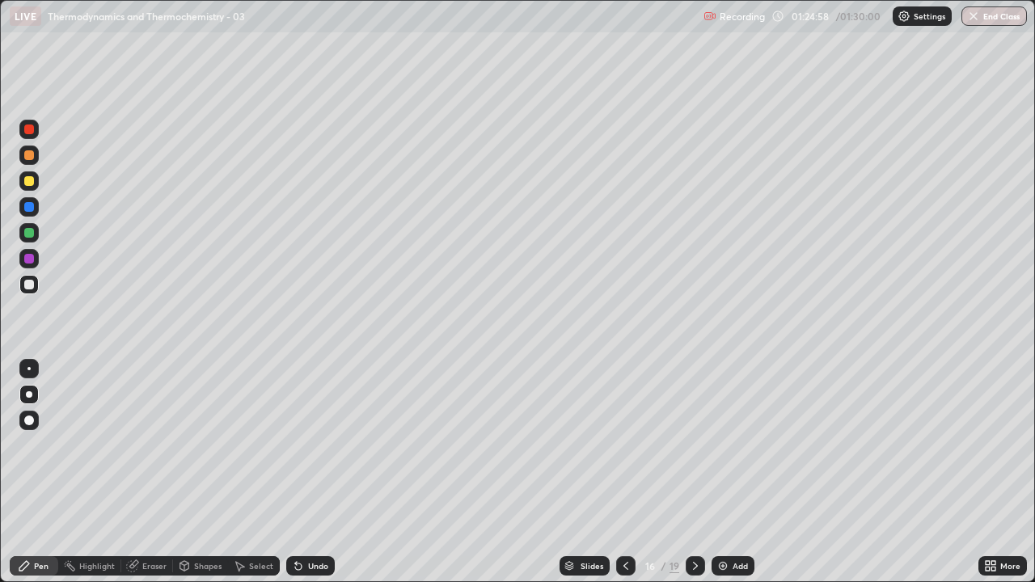
click at [694, 472] on icon at bounding box center [695, 566] width 13 height 13
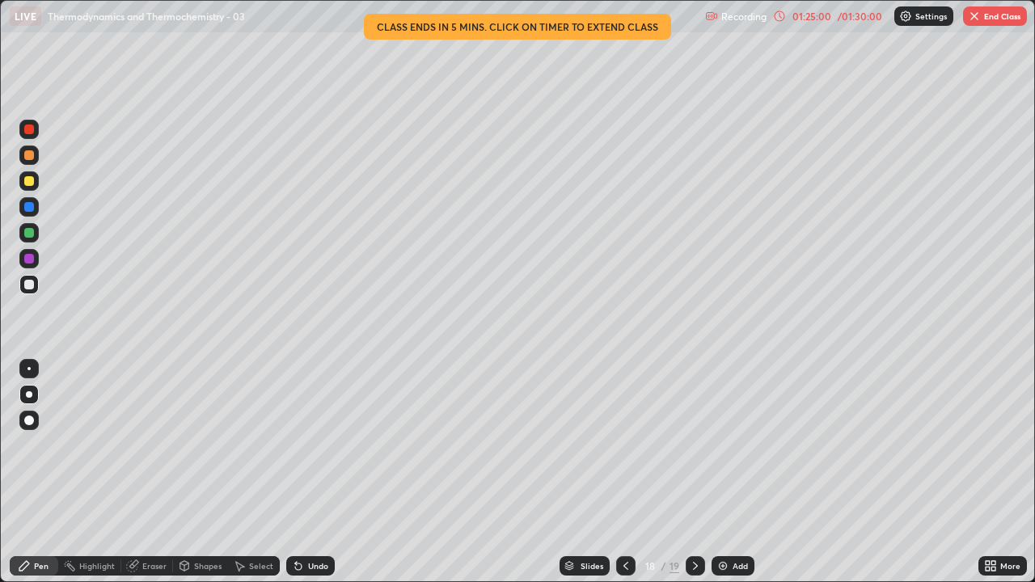
click at [631, 472] on div at bounding box center [625, 566] width 19 height 19
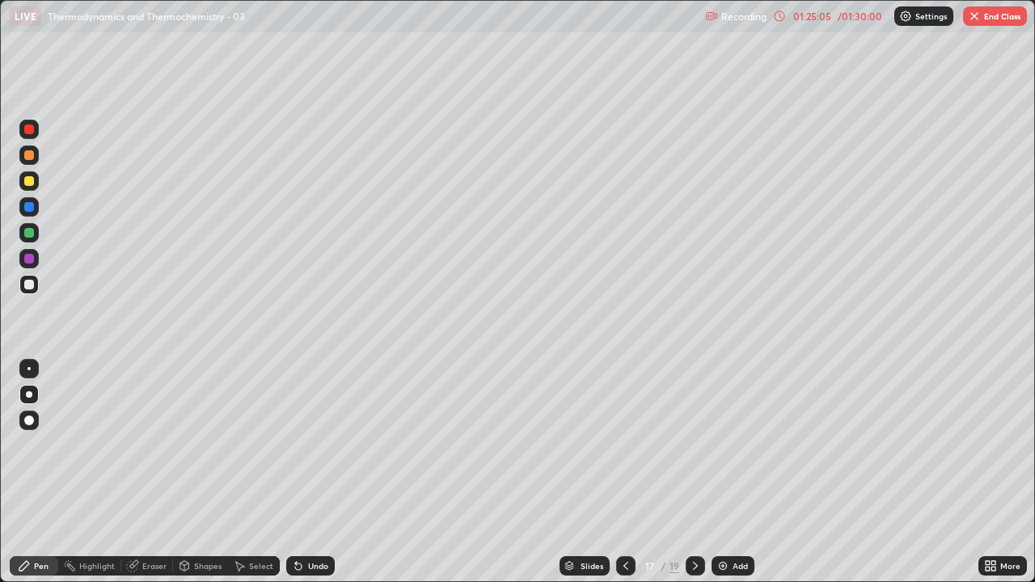
click at [694, 472] on icon at bounding box center [695, 566] width 13 height 13
click at [700, 472] on icon at bounding box center [695, 566] width 13 height 13
click at [997, 17] on button "End Class" at bounding box center [995, 15] width 64 height 19
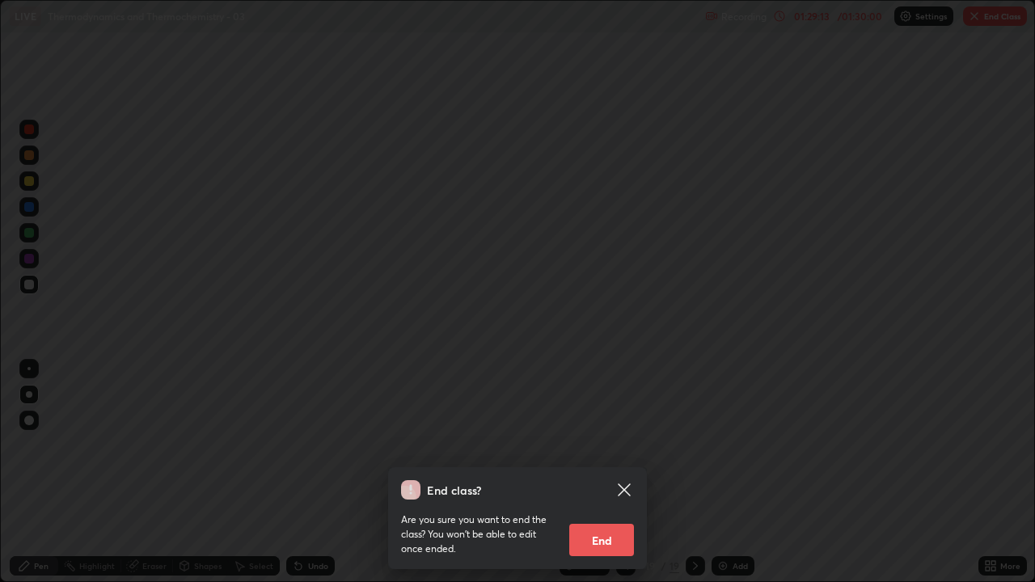
click at [619, 472] on button "End" at bounding box center [601, 540] width 65 height 32
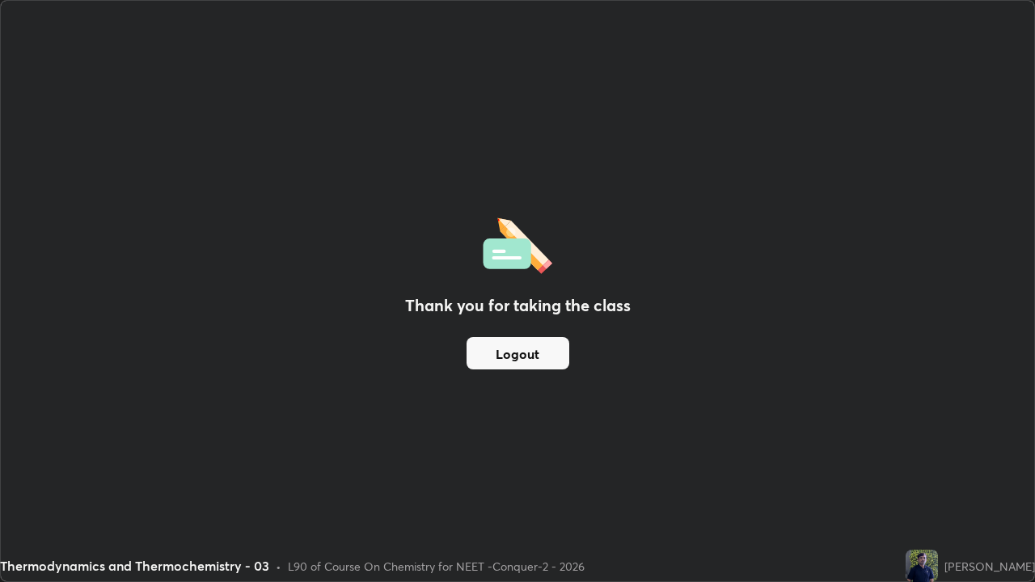
click at [560, 364] on button "Logout" at bounding box center [518, 353] width 103 height 32
